Goal: Transaction & Acquisition: Purchase product/service

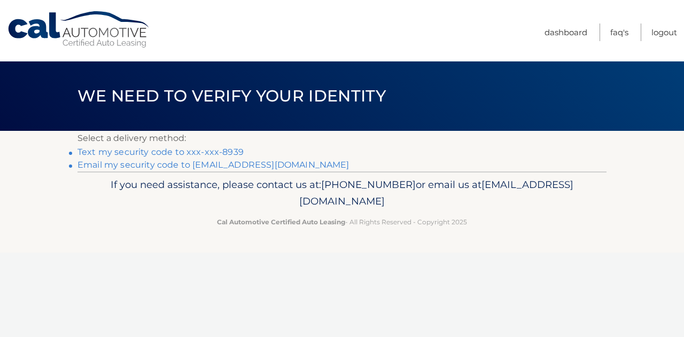
click at [218, 152] on link "Text my security code to xxx-xxx-8939" at bounding box center [160, 152] width 166 height 10
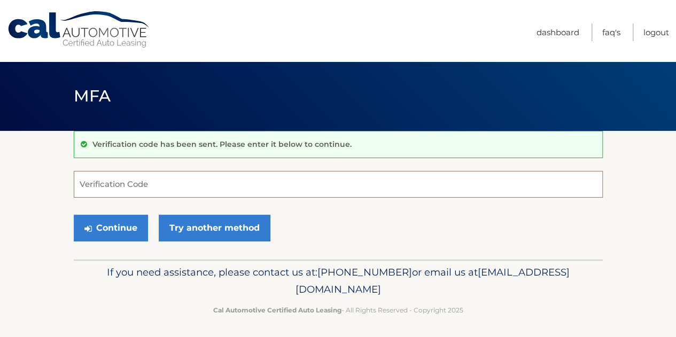
click at [143, 176] on input "Verification Code" at bounding box center [338, 184] width 529 height 27
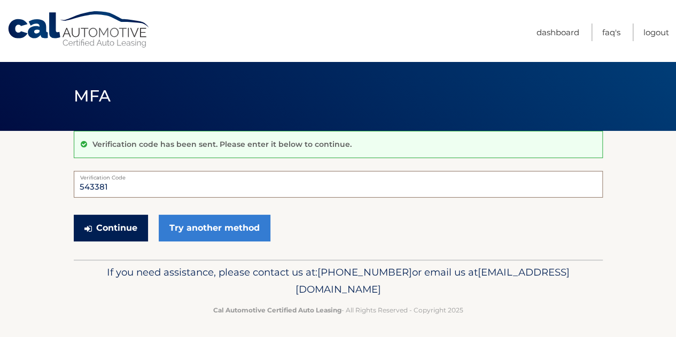
type input "543381"
click at [127, 225] on button "Continue" at bounding box center [111, 228] width 74 height 27
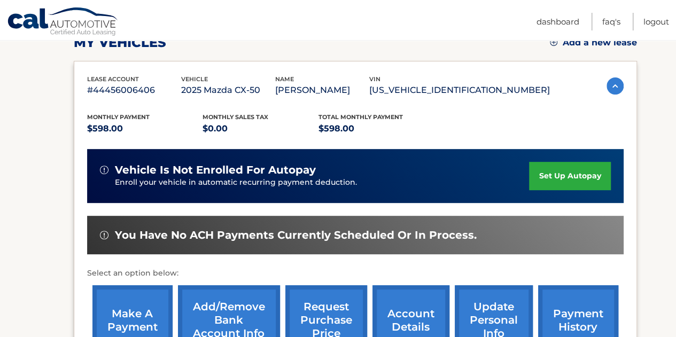
scroll to position [214, 0]
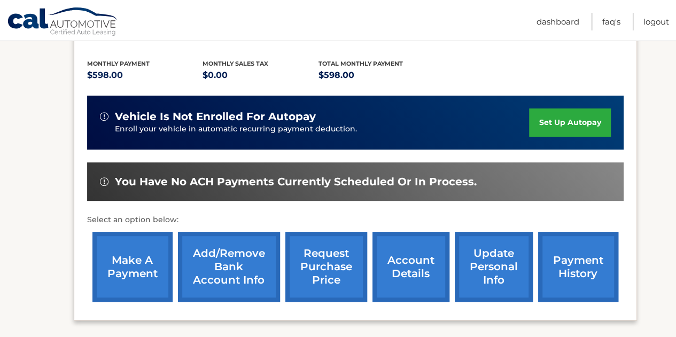
click at [225, 266] on link "Add/Remove bank account info" at bounding box center [229, 267] width 102 height 70
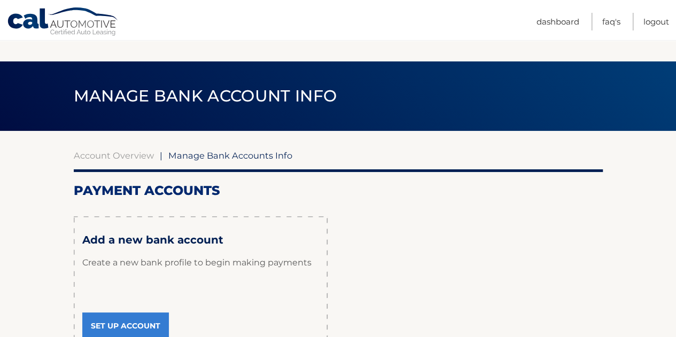
scroll to position [131, 0]
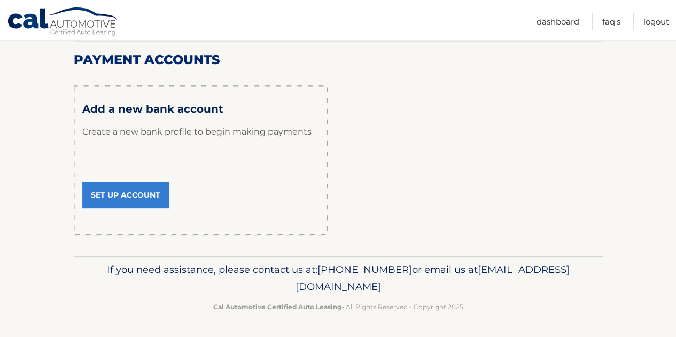
click at [134, 188] on link "Set Up Account" at bounding box center [125, 195] width 87 height 27
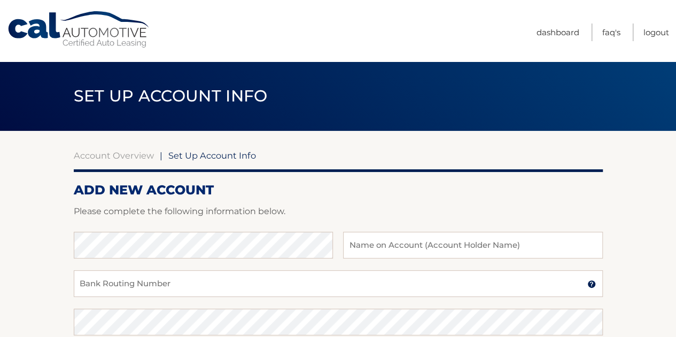
scroll to position [107, 0]
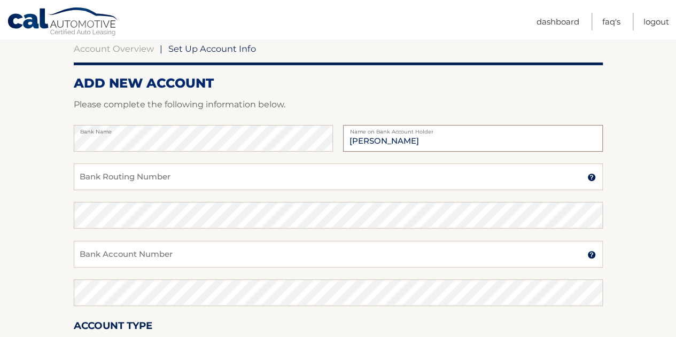
type input "[PERSON_NAME]"
click at [112, 175] on input "Bank Routing Number" at bounding box center [338, 176] width 529 height 27
type input "026013673"
click at [124, 257] on input "Bank Account Number" at bounding box center [338, 254] width 529 height 27
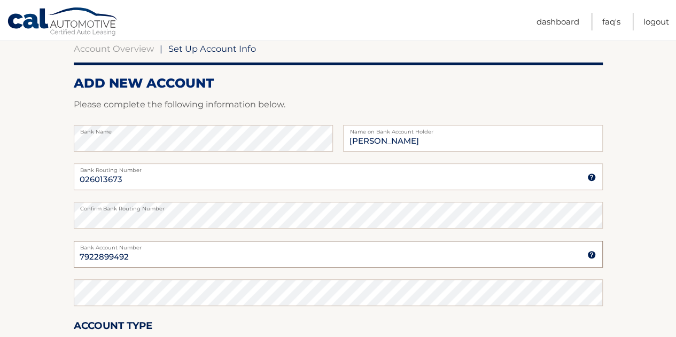
type input "7922899492"
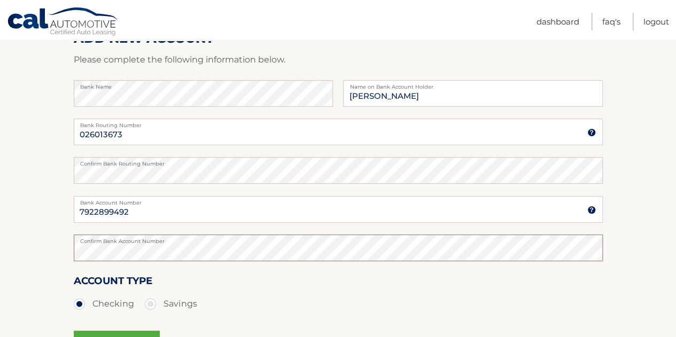
scroll to position [214, 0]
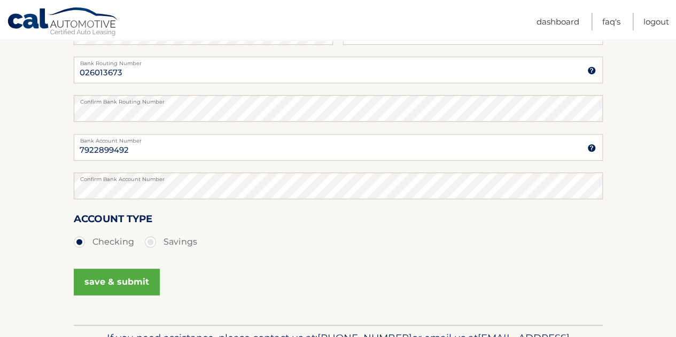
click at [592, 70] on img at bounding box center [591, 70] width 9 height 9
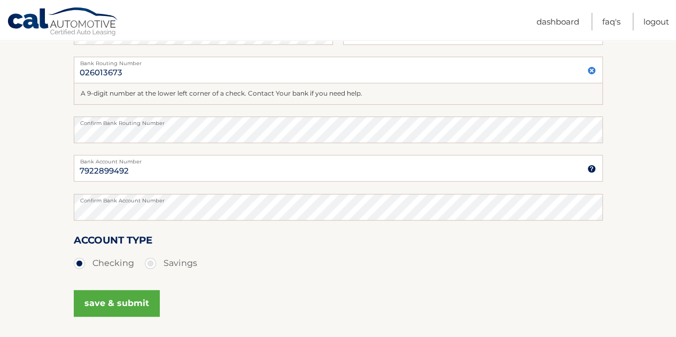
click at [592, 70] on img at bounding box center [591, 70] width 9 height 9
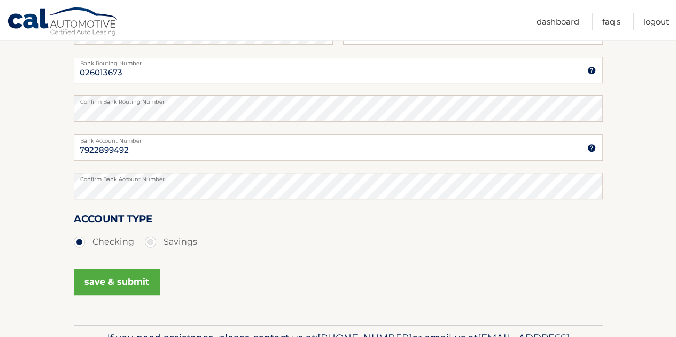
click at [108, 285] on button "save & submit" at bounding box center [117, 282] width 86 height 27
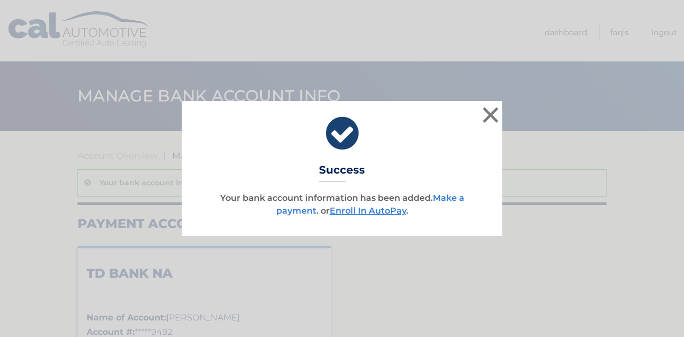
click at [290, 210] on link "Make a payment" at bounding box center [370, 204] width 188 height 23
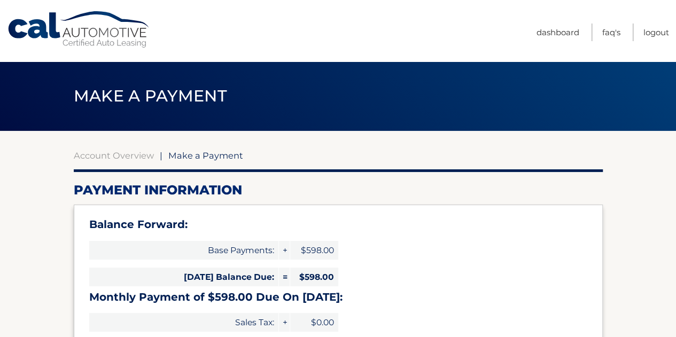
select select "OTliNTAxZjEtN2M2Ni00MzMxLWI4NjItMmVjNjBiNzljNzU1"
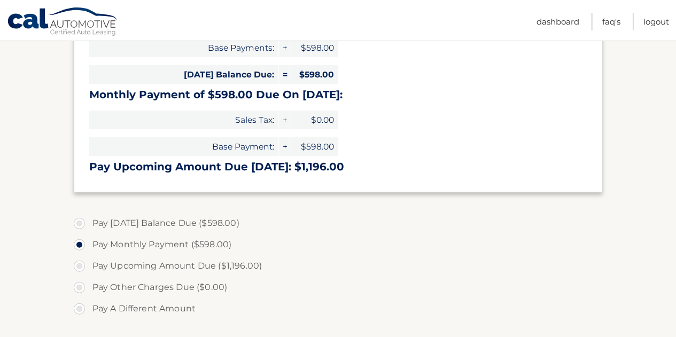
scroll to position [214, 0]
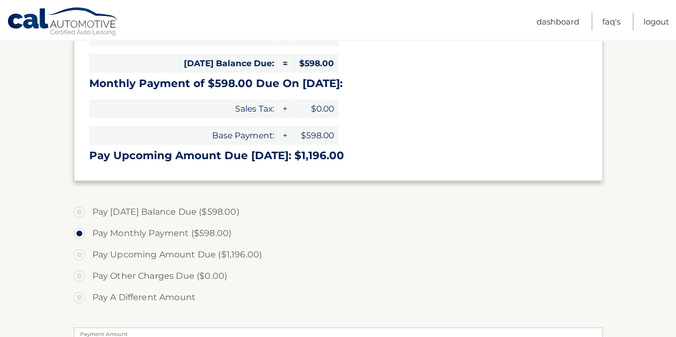
click at [79, 210] on label "Pay Today's Balance Due ($598.00)" at bounding box center [338, 211] width 529 height 21
click at [79, 210] on input "Pay Today's Balance Due ($598.00)" at bounding box center [83, 209] width 11 height 17
radio input "true"
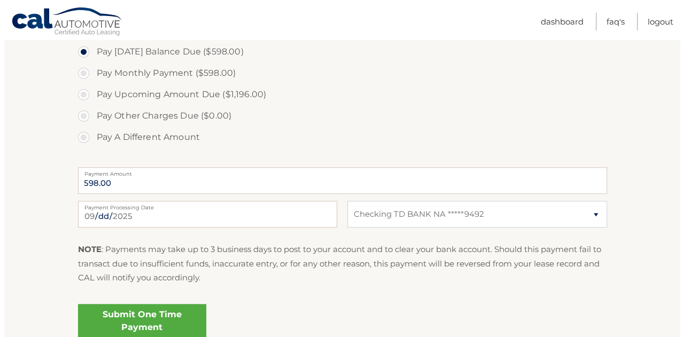
scroll to position [427, 0]
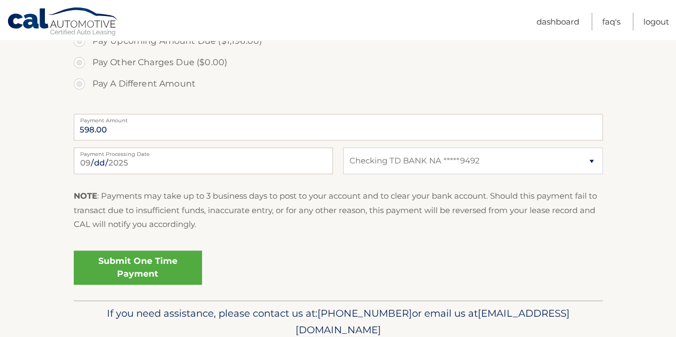
click at [134, 267] on link "Submit One Time Payment" at bounding box center [138, 268] width 128 height 34
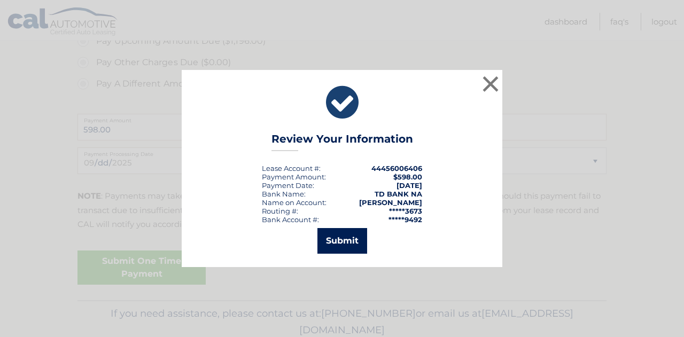
click at [341, 241] on button "Submit" at bounding box center [342, 241] width 50 height 26
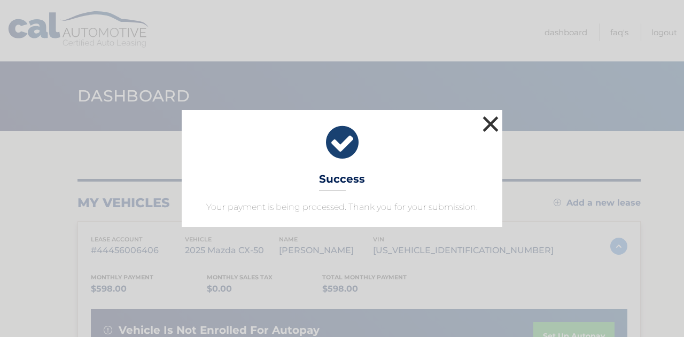
click at [489, 124] on button "×" at bounding box center [490, 123] width 21 height 21
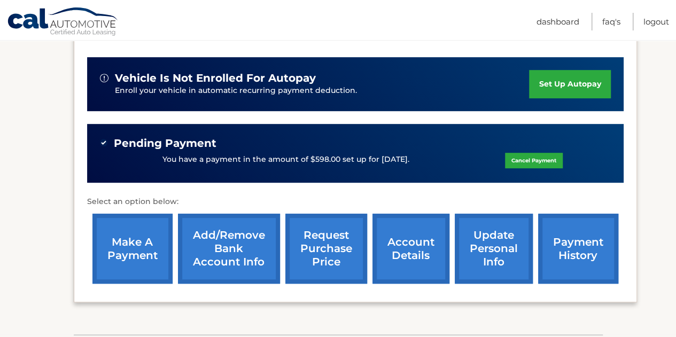
scroll to position [267, 0]
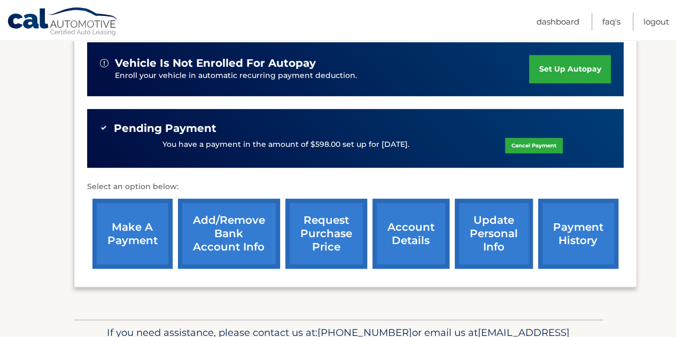
click at [568, 241] on link "payment history" at bounding box center [578, 234] width 80 height 70
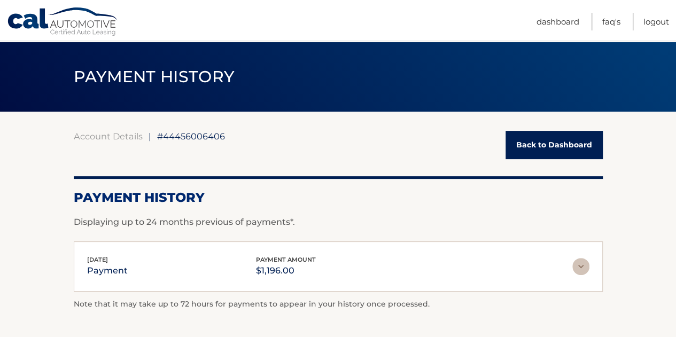
scroll to position [1, 0]
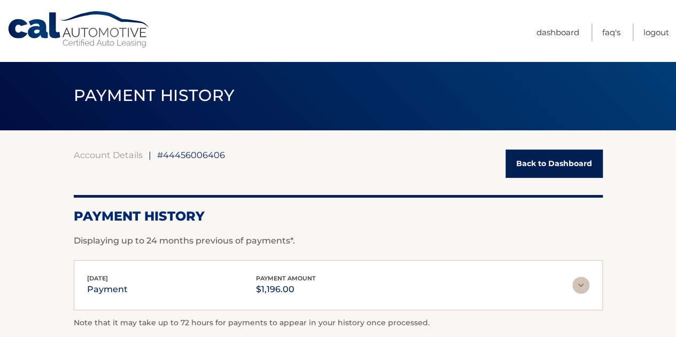
click at [543, 162] on link "Back to Dashboard" at bounding box center [553, 164] width 97 height 28
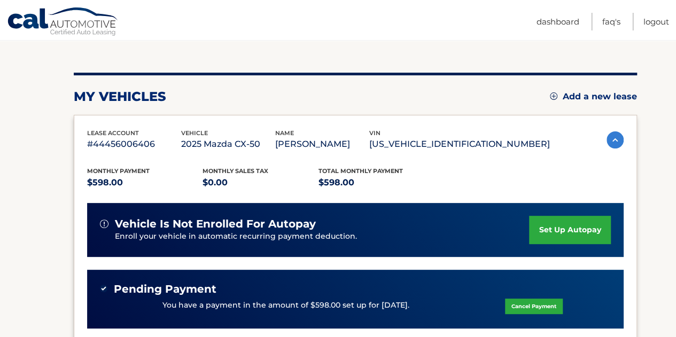
scroll to position [160, 0]
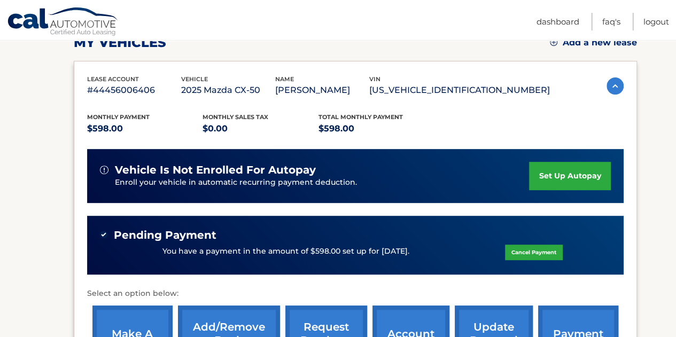
click at [249, 252] on p "You have a payment in the amount of $598.00 set up for [DATE]." at bounding box center [285, 252] width 247 height 12
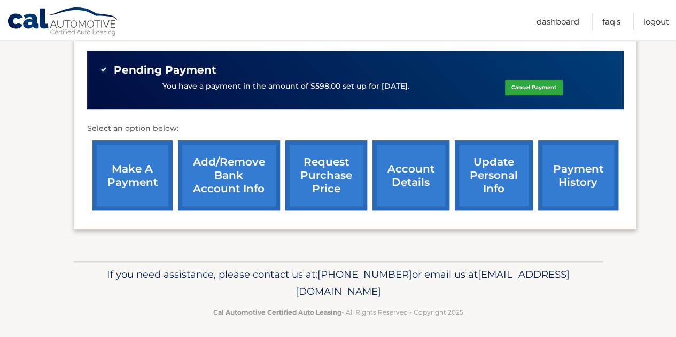
scroll to position [330, 0]
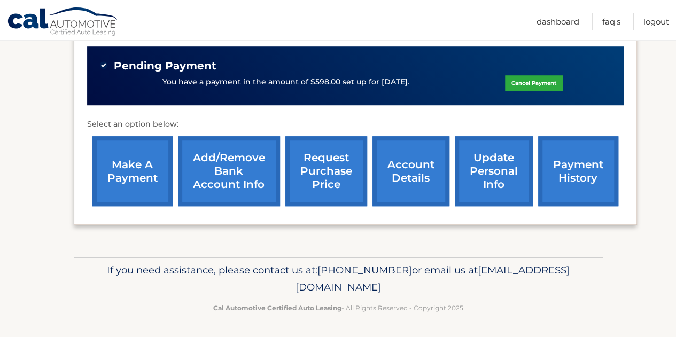
click at [410, 171] on link "account details" at bounding box center [410, 171] width 77 height 70
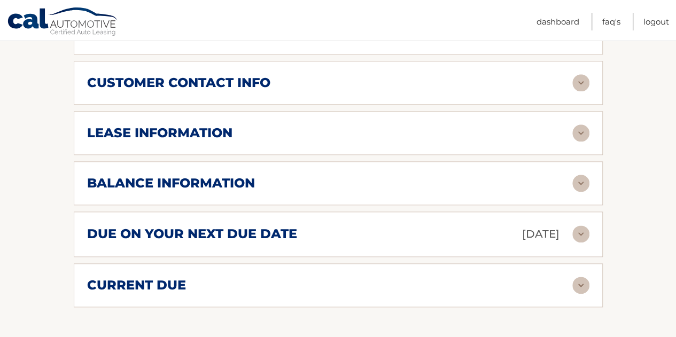
scroll to position [588, 0]
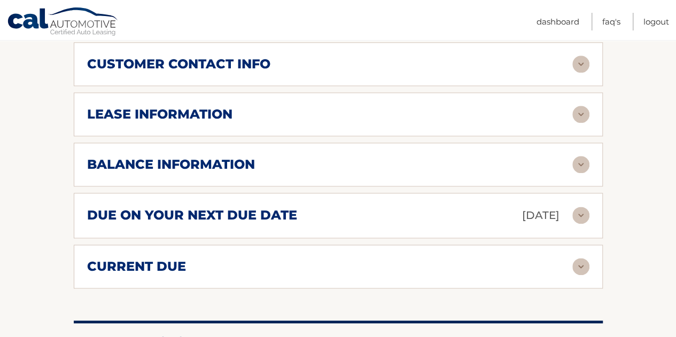
click at [580, 164] on img at bounding box center [580, 164] width 17 height 17
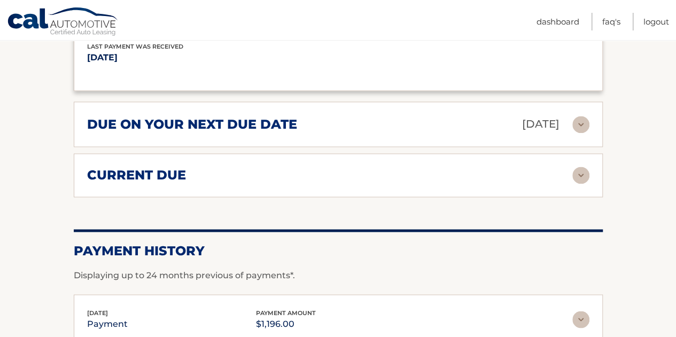
scroll to position [855, 0]
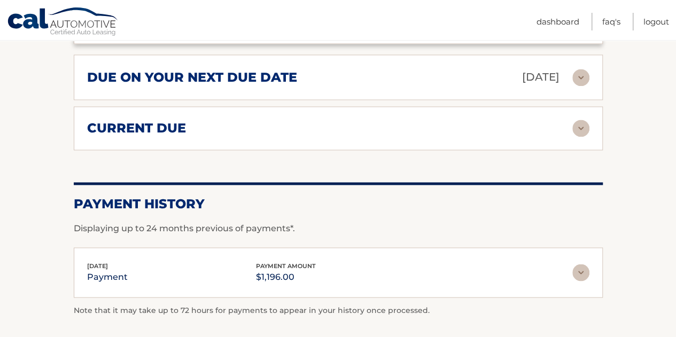
click at [581, 124] on img at bounding box center [580, 128] width 17 height 17
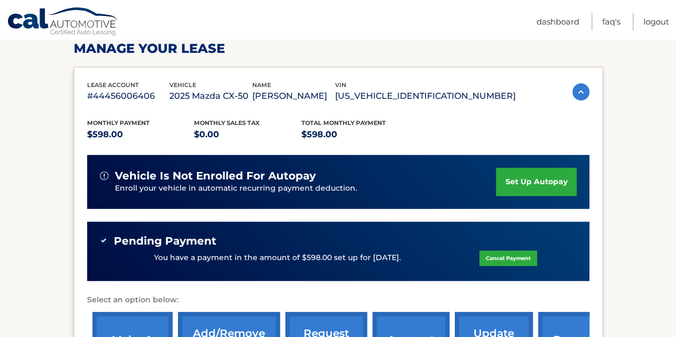
scroll to position [0, 0]
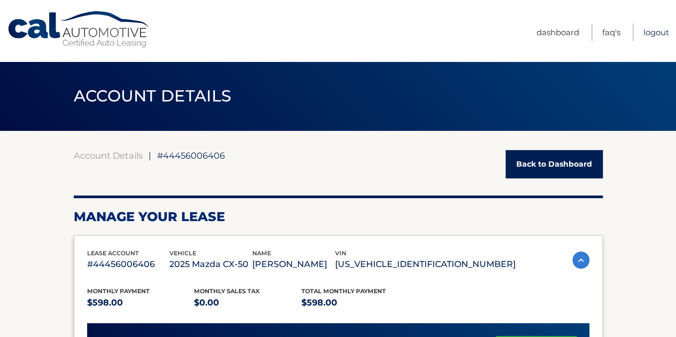
click at [652, 33] on link "Logout" at bounding box center [656, 33] width 26 height 18
